Goal: Information Seeking & Learning: Learn about a topic

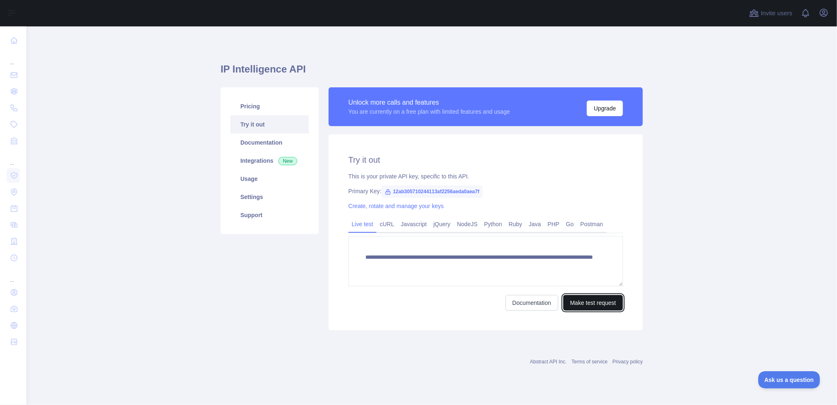
click at [592, 305] on button "Make test request" at bounding box center [593, 303] width 60 height 16
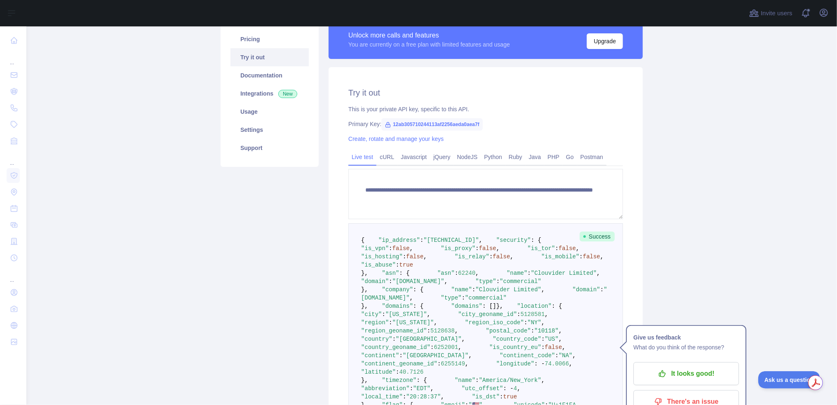
scroll to position [82, 0]
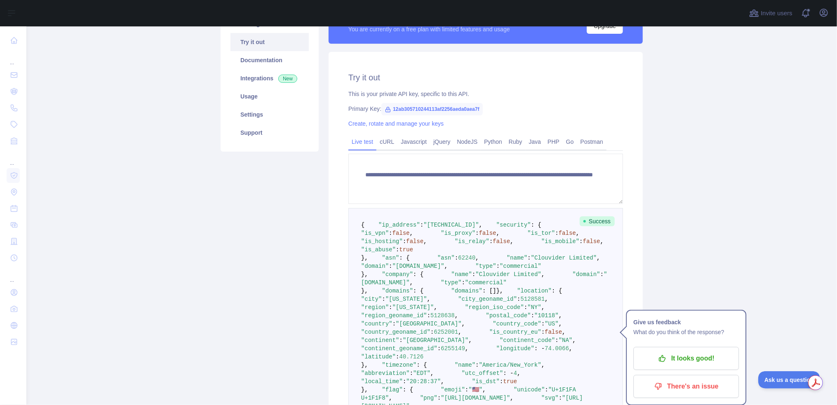
drag, startPoint x: 379, startPoint y: 306, endPoint x: 328, endPoint y: 237, distance: 85.9
click at [329, 237] on div "**********" at bounding box center [486, 271] width 314 height 438
copy code ""security" : { "is_vpn" : false , "is_proxy" : false , "is_tor" : false , "is_h…"
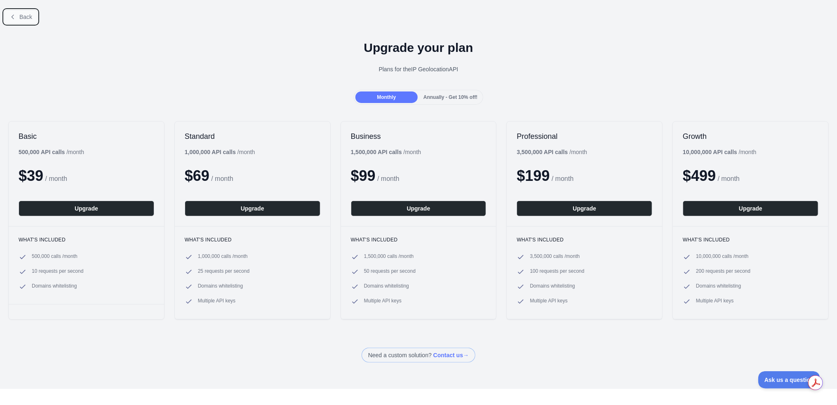
click at [25, 14] on span "Back" at bounding box center [25, 17] width 13 height 7
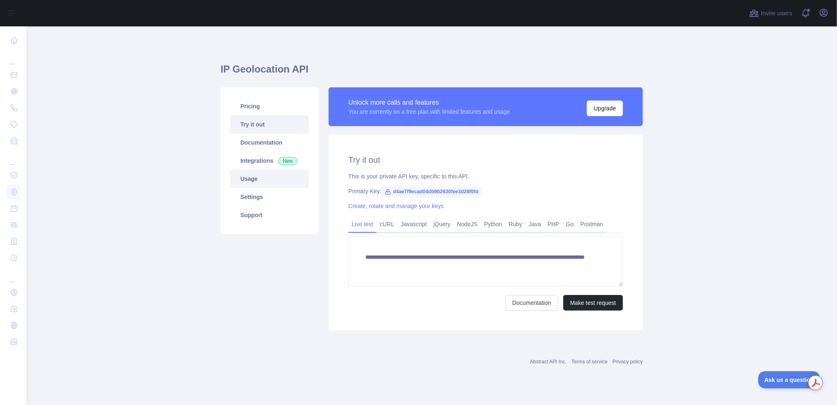
click at [246, 181] on link "Usage" at bounding box center [270, 179] width 78 height 18
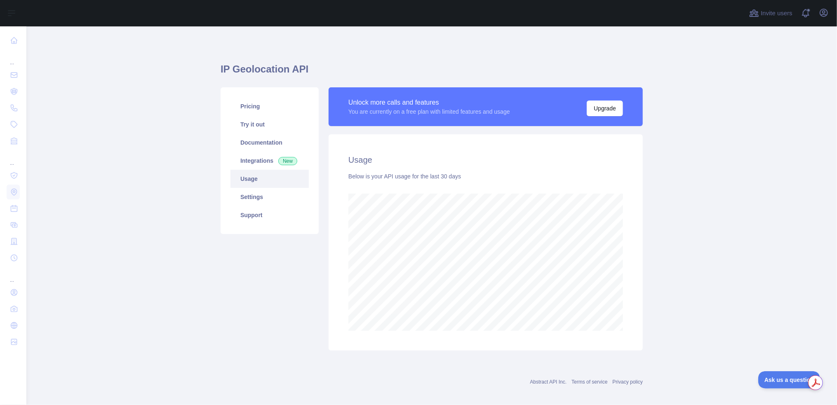
scroll to position [379, 805]
click at [252, 163] on link "Integrations New" at bounding box center [270, 161] width 78 height 18
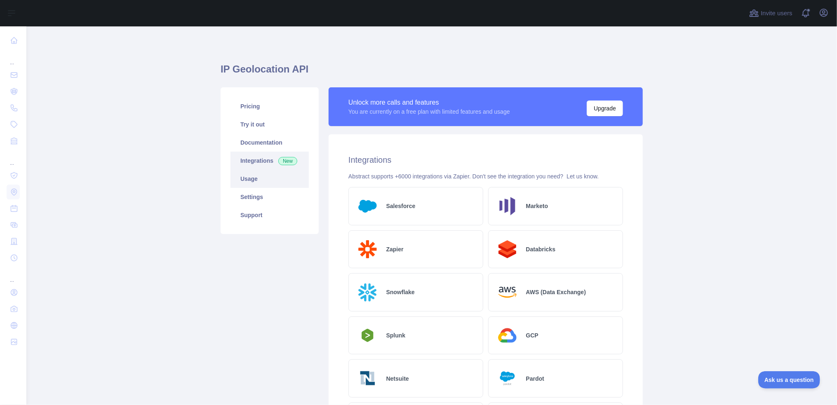
click at [250, 181] on link "Usage" at bounding box center [270, 179] width 78 height 18
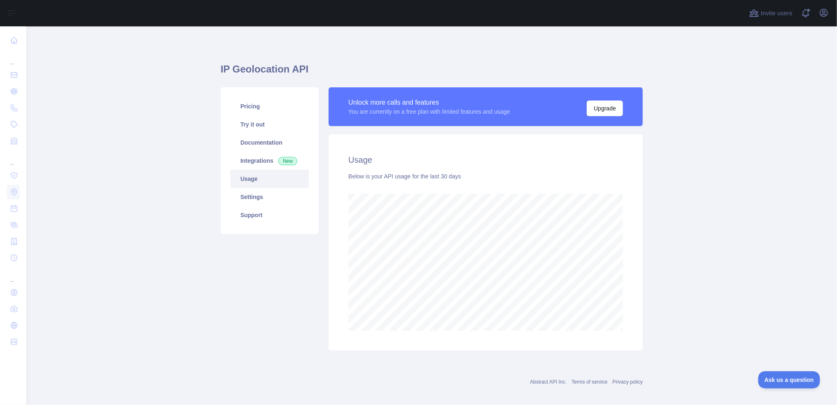
scroll to position [379, 805]
click at [503, 171] on div "Usage Below is your API usage for the last 30 days" at bounding box center [486, 242] width 314 height 217
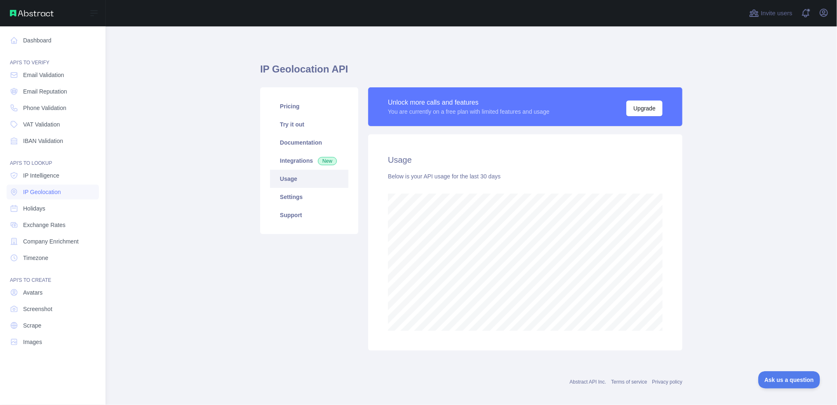
scroll to position [412019, 411673]
click at [46, 177] on span "IP Intelligence" at bounding box center [41, 176] width 36 height 8
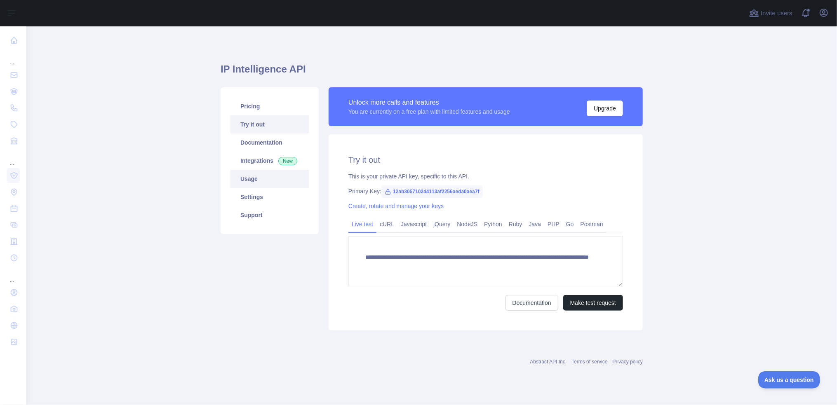
click at [252, 181] on link "Usage" at bounding box center [270, 179] width 78 height 18
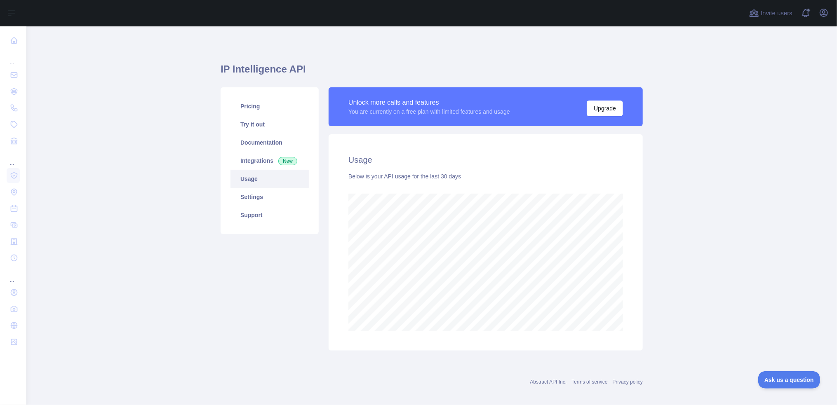
scroll to position [379, 805]
click at [507, 167] on div "Usage Below is your API usage for the last 30 days" at bounding box center [486, 242] width 314 height 217
click at [253, 196] on link "Settings" at bounding box center [270, 197] width 78 height 18
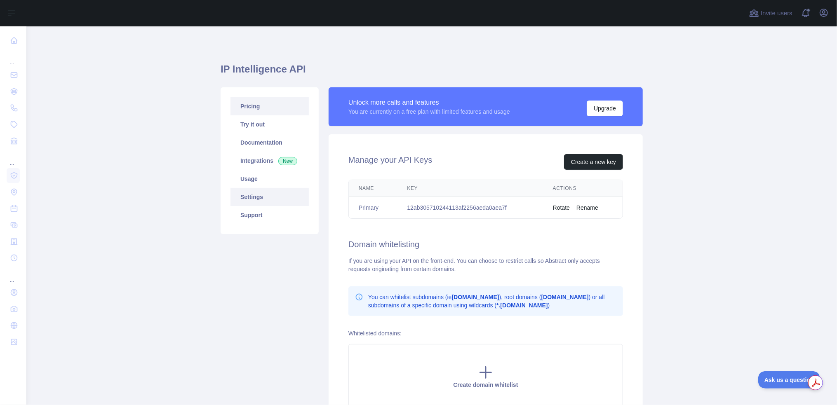
click at [248, 107] on link "Pricing" at bounding box center [270, 106] width 78 height 18
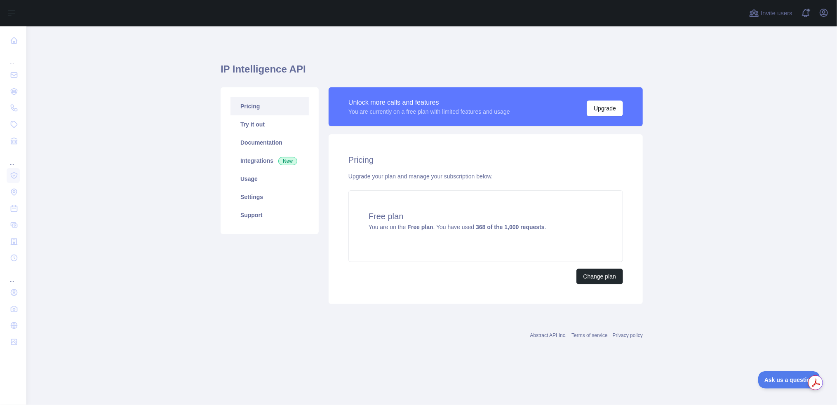
click at [539, 166] on div "Pricing Upgrade your plan and manage your subscription below. Free plan You are…" at bounding box center [486, 219] width 314 height 170
click at [533, 228] on strong "368 of the 1,000 requests" at bounding box center [510, 227] width 69 height 7
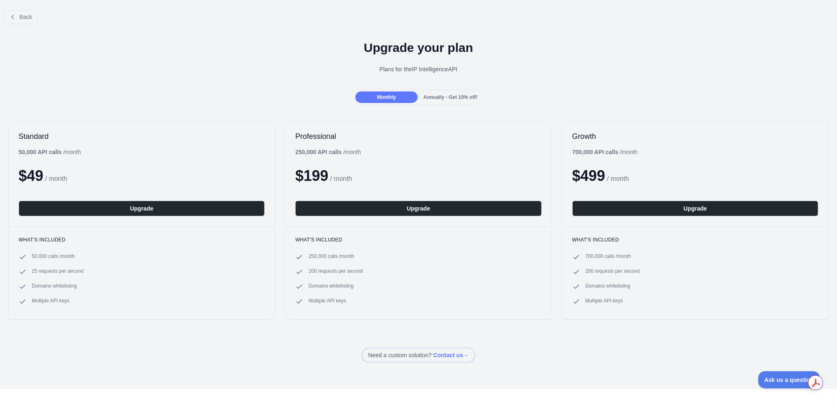
click at [207, 88] on div "Upgrade your plan Plans for the IP Intelligence API" at bounding box center [418, 60] width 837 height 59
drag, startPoint x: 89, startPoint y: 288, endPoint x: 28, endPoint y: 287, distance: 60.6
click at [28, 287] on li "Domains whitelisting" at bounding box center [142, 287] width 246 height 8
click at [155, 284] on li "Domains whitelisting" at bounding box center [142, 287] width 246 height 8
drag, startPoint x: 374, startPoint y: 258, endPoint x: 307, endPoint y: 260, distance: 66.4
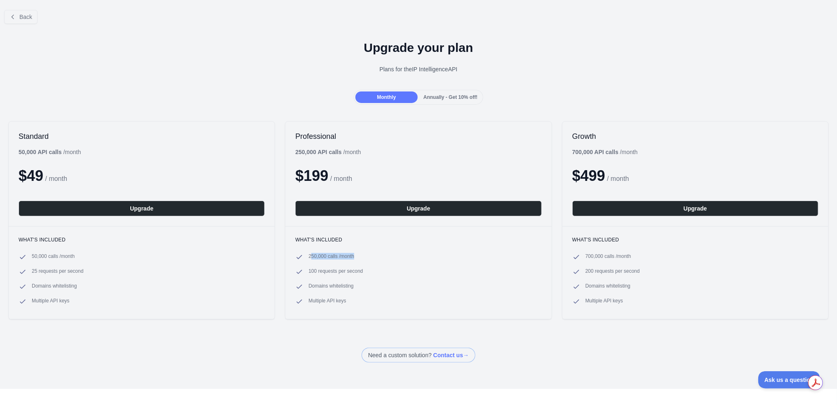
click at [308, 258] on li "250,000 calls / month" at bounding box center [418, 257] width 246 height 8
drag, startPoint x: 379, startPoint y: 289, endPoint x: 312, endPoint y: 309, distance: 70.5
click at [295, 290] on li "Domains whitelisting" at bounding box center [418, 287] width 246 height 8
drag, startPoint x: 364, startPoint y: 308, endPoint x: 296, endPoint y: 303, distance: 68.2
click at [296, 303] on div "What's included 250,000 calls / month 100 requests per second Domains whitelist…" at bounding box center [418, 272] width 266 height 93
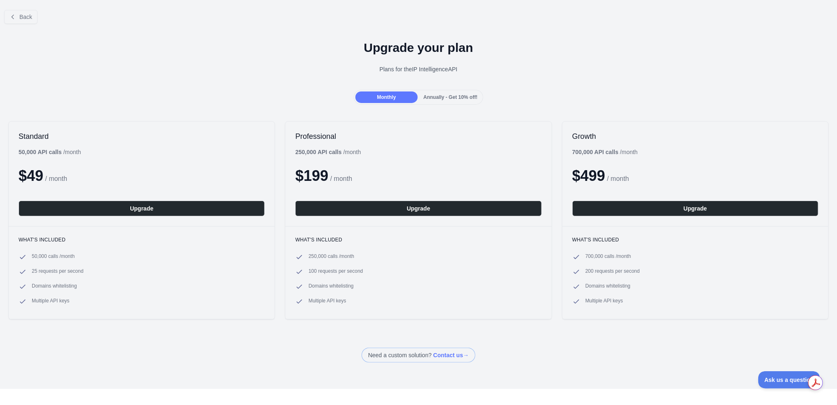
click at [421, 280] on ul "250,000 calls / month 100 requests per second Domains whitelisting Multiple API…" at bounding box center [418, 279] width 246 height 53
click at [254, 91] on div "Monthly Annually - Get 10% off!" at bounding box center [418, 97] width 837 height 15
click at [25, 21] on button "Back" at bounding box center [20, 17] width 33 height 14
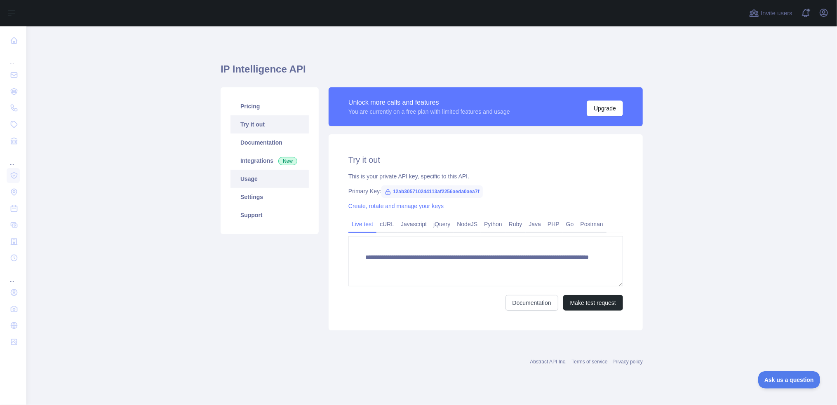
click at [252, 179] on link "Usage" at bounding box center [270, 179] width 78 height 18
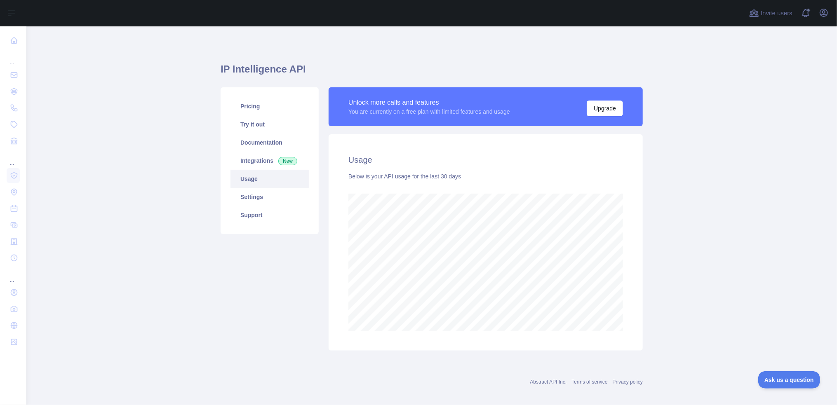
scroll to position [379, 805]
drag, startPoint x: 682, startPoint y: 196, endPoint x: 683, endPoint y: 189, distance: 7.1
click at [683, 194] on main "IP Intelligence API Pricing Try it out Documentation Integrations New Usage Set…" at bounding box center [431, 215] width 811 height 379
